Goal: Information Seeking & Learning: Learn about a topic

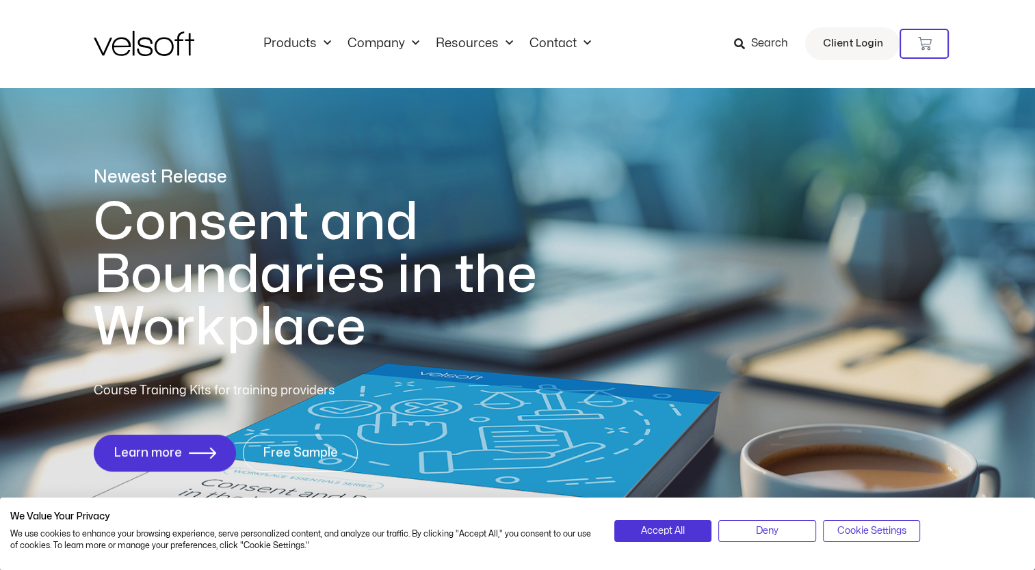
click at [774, 38] on span "Search" at bounding box center [768, 44] width 37 height 18
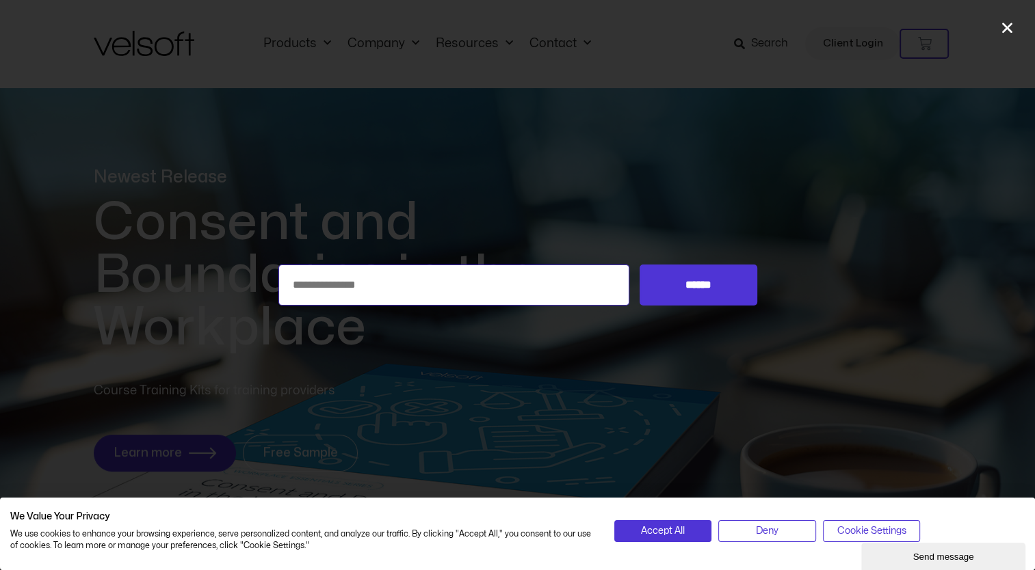
click at [505, 282] on input "Search for:" at bounding box center [453, 285] width 351 height 41
type input "**********"
click at [639, 265] on input "******" at bounding box center [697, 285] width 117 height 41
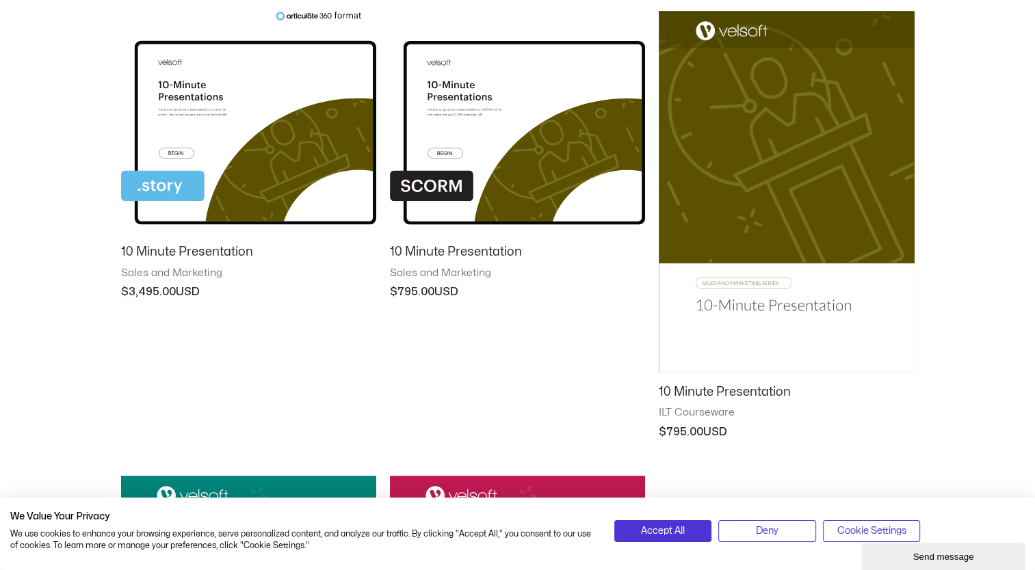
click at [787, 127] on img at bounding box center [785, 192] width 255 height 362
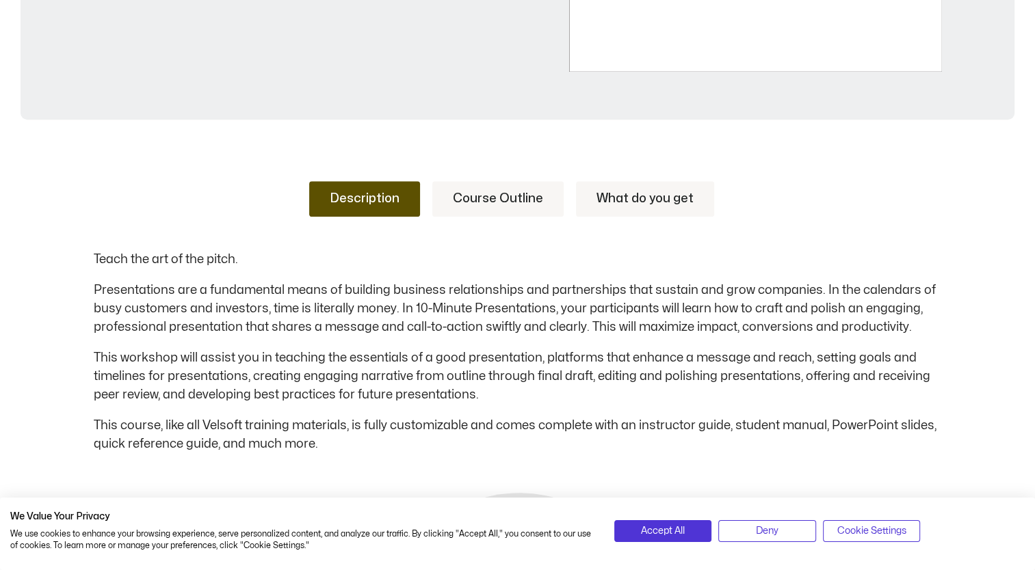
click at [492, 196] on link "Course Outline" at bounding box center [497, 199] width 131 height 36
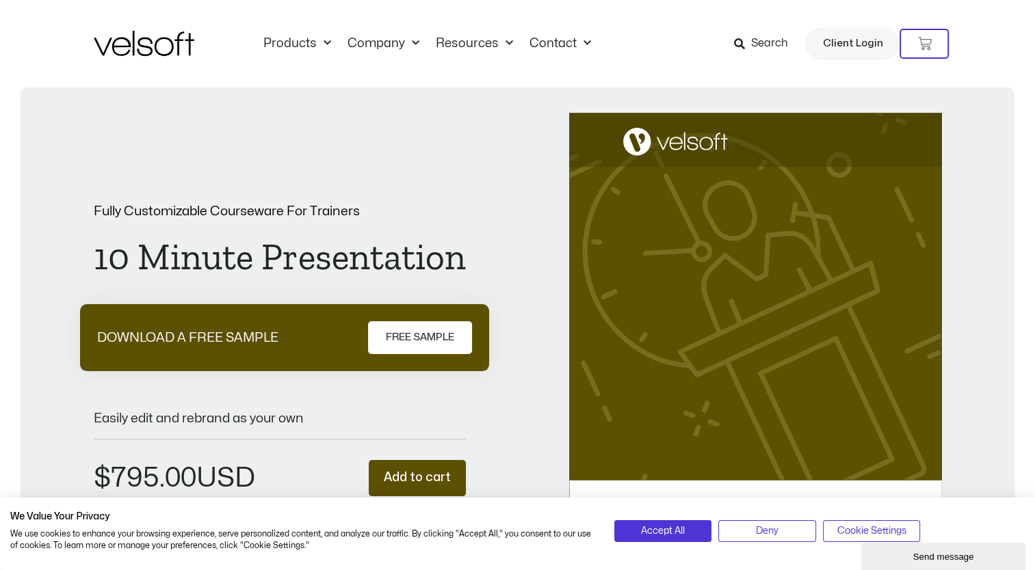
scroll to position [429, 0]
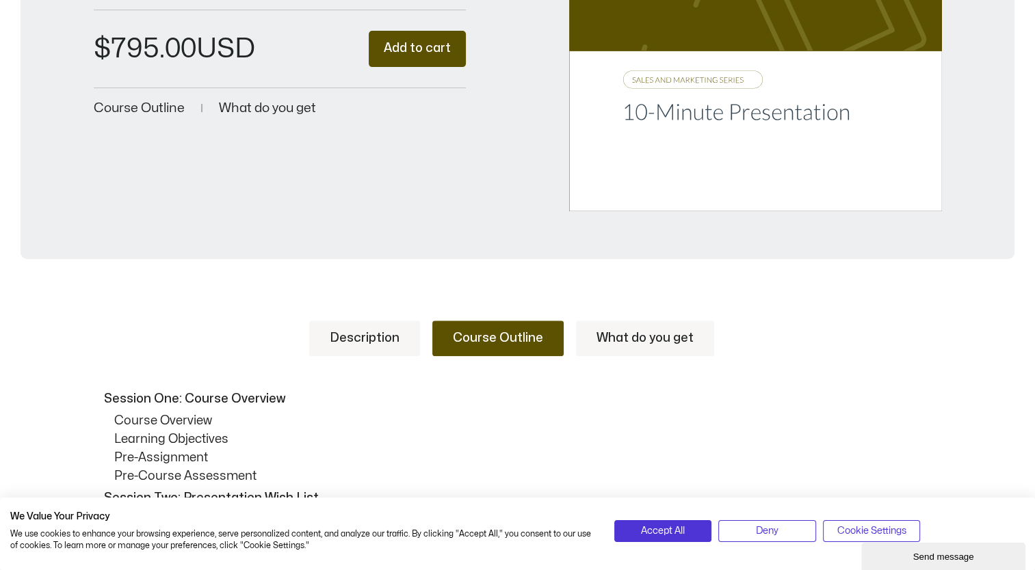
click at [375, 350] on link "Description" at bounding box center [364, 339] width 111 height 36
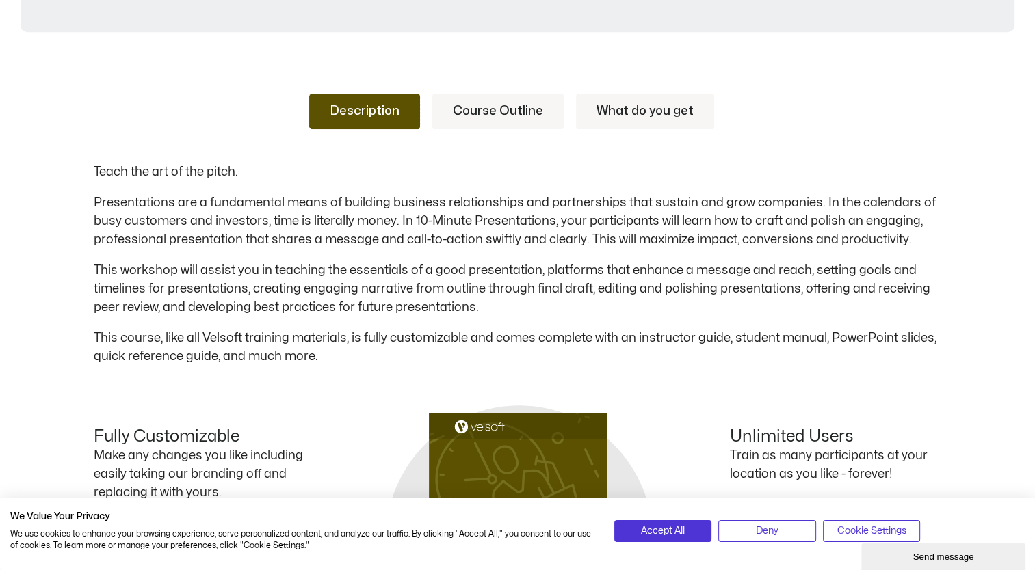
scroll to position [665, 0]
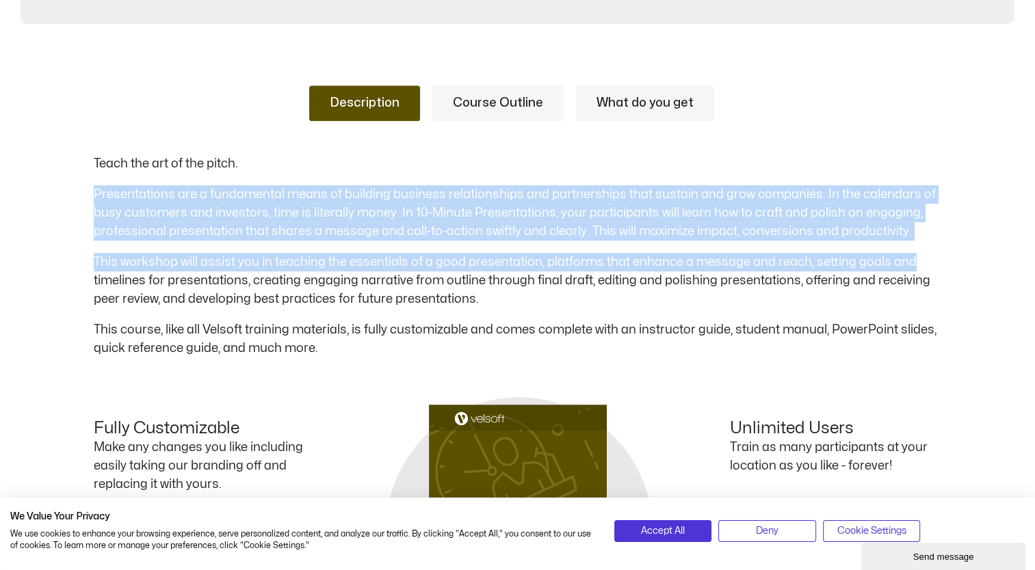
drag, startPoint x: 1034, startPoint y: 258, endPoint x: 1047, endPoint y: 146, distance: 113.6
click at [1034, 146] on html "Save 70% on Storyline courses, valid until [DATE] 9:00 AM × Skip to content Pro…" at bounding box center [517, 346] width 1035 height 2023
drag, startPoint x: 1047, startPoint y: 146, endPoint x: 1016, endPoint y: 198, distance: 61.0
click at [1016, 198] on div "Description Course Outline What do you get Teach the art of the pitch. Presenta…" at bounding box center [517, 418] width 1035 height 749
click at [1015, 256] on div "Description Course Outline What do you get Teach the art of the pitch. Presenta…" at bounding box center [517, 418] width 1035 height 749
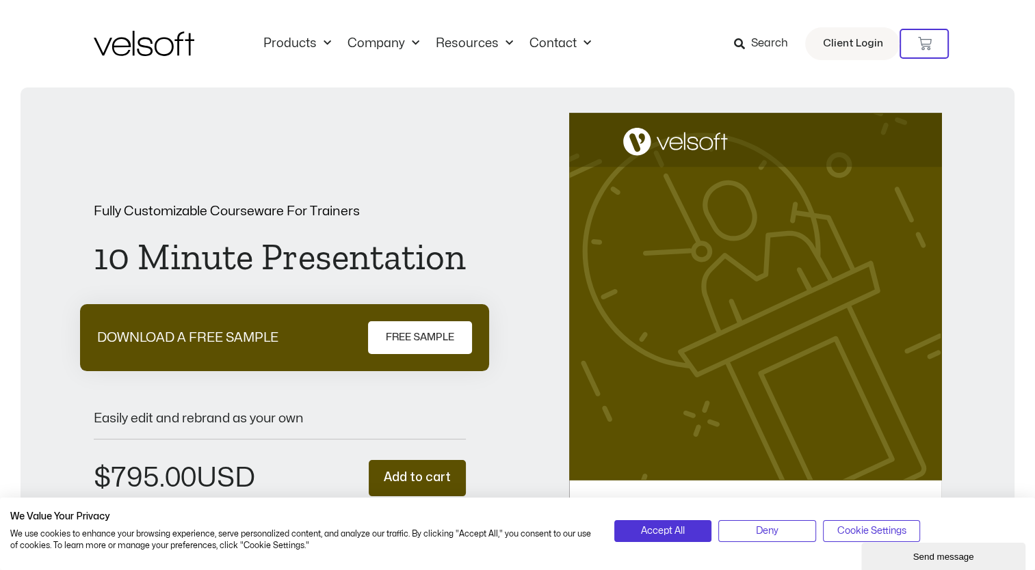
scroll to position [0, 0]
